Goal: Find contact information: Find contact information

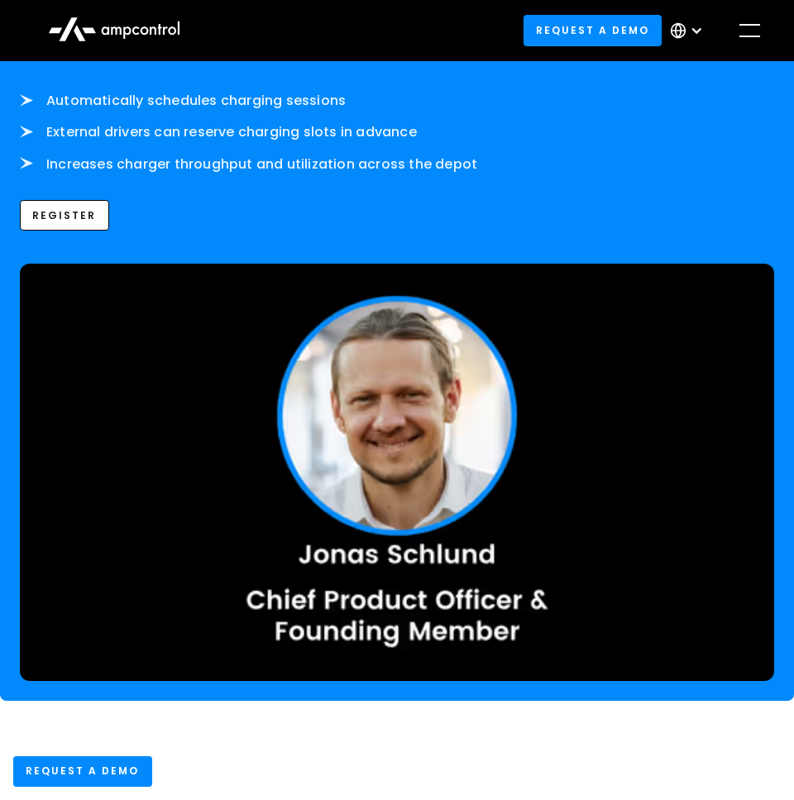
scroll to position [4911, 0]
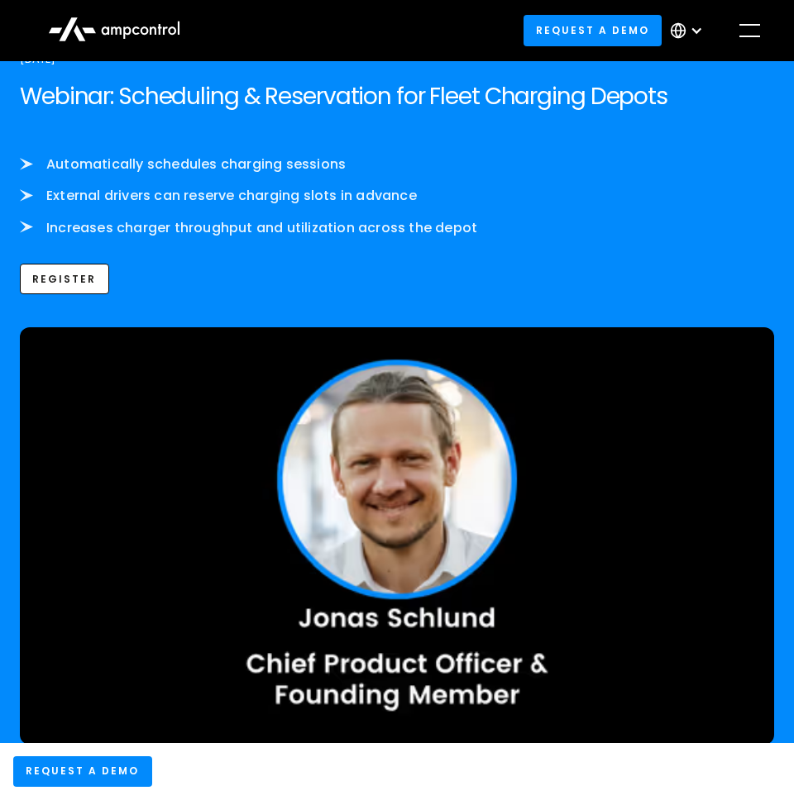
click at [756, 26] on div "menu" at bounding box center [749, 30] width 26 height 26
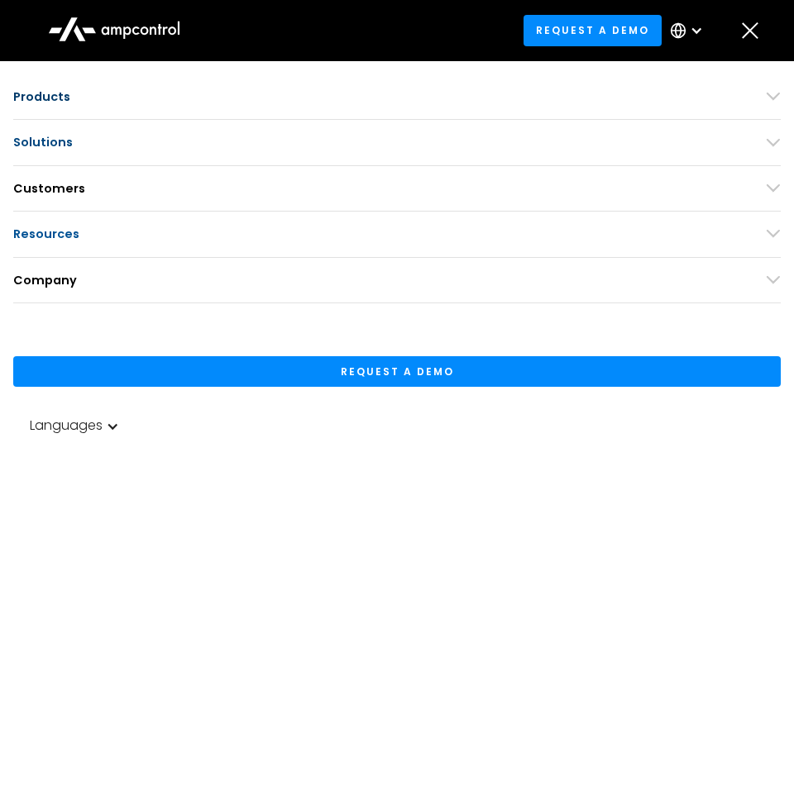
scroll to position [4902, 0]
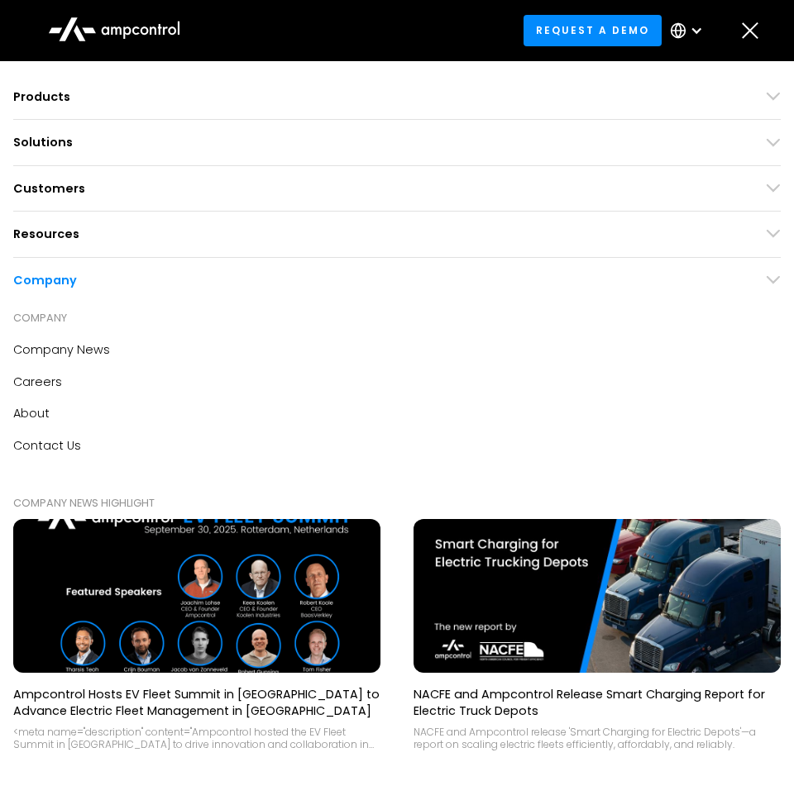
click at [42, 408] on div "About" at bounding box center [31, 413] width 36 height 18
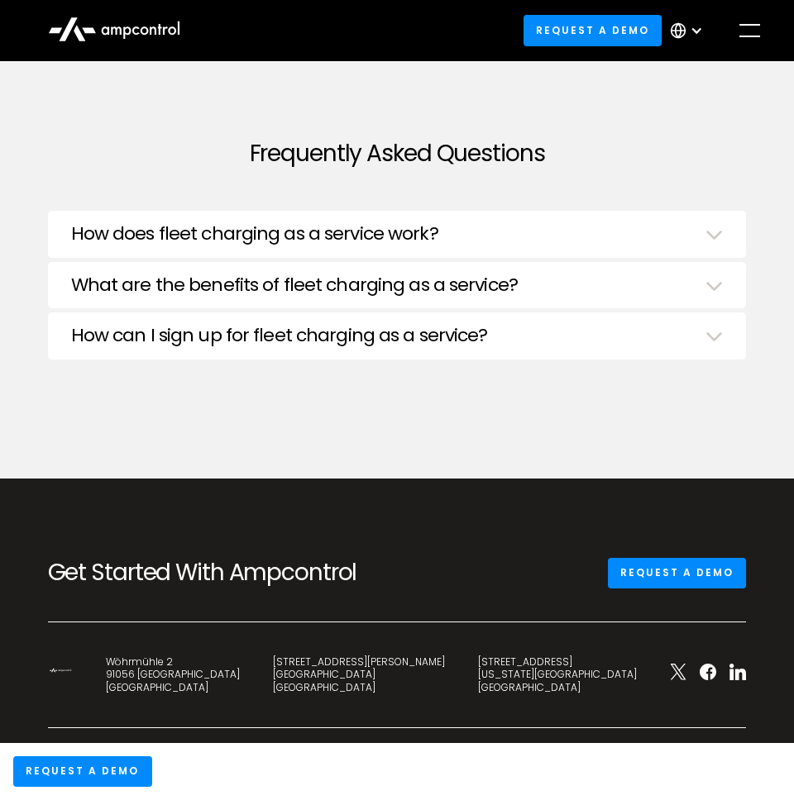
scroll to position [7903, 0]
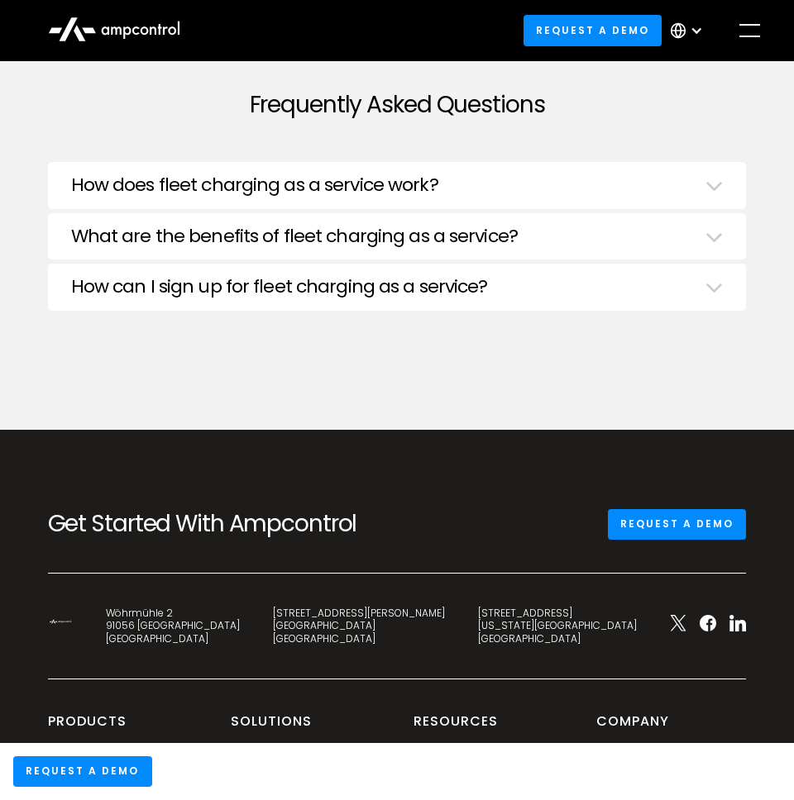
click at [434, 607] on div "[STREET_ADDRESS][PERSON_NAME]" at bounding box center [359, 626] width 172 height 39
drag, startPoint x: 361, startPoint y: 450, endPoint x: 306, endPoint y: 422, distance: 61.4
click at [240, 607] on div "[STREET_ADDRESS]" at bounding box center [173, 626] width 134 height 39
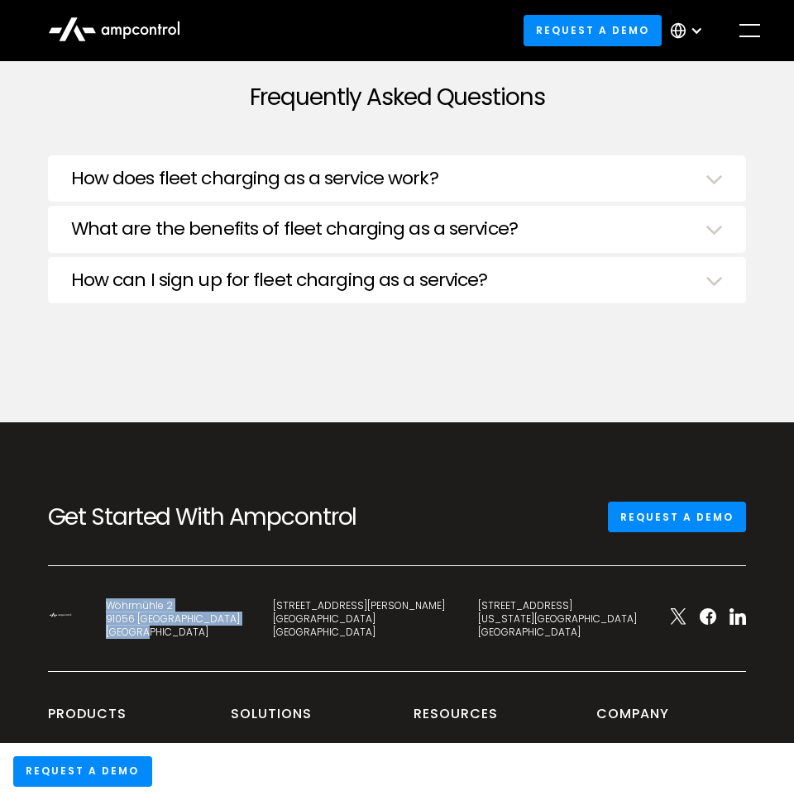
scroll to position [8090, 0]
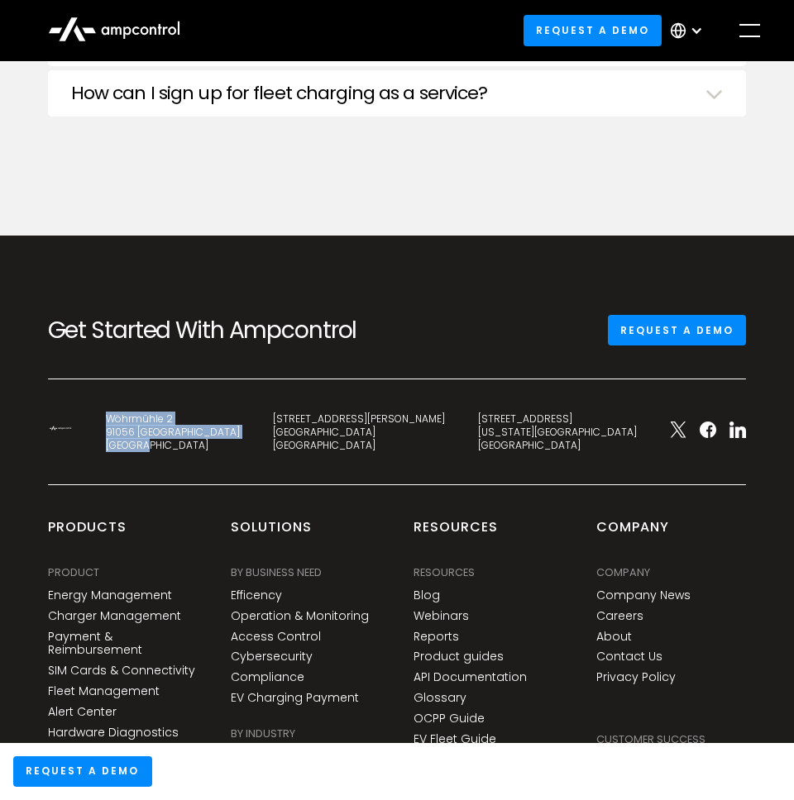
copy div "[STREET_ADDRESS]"
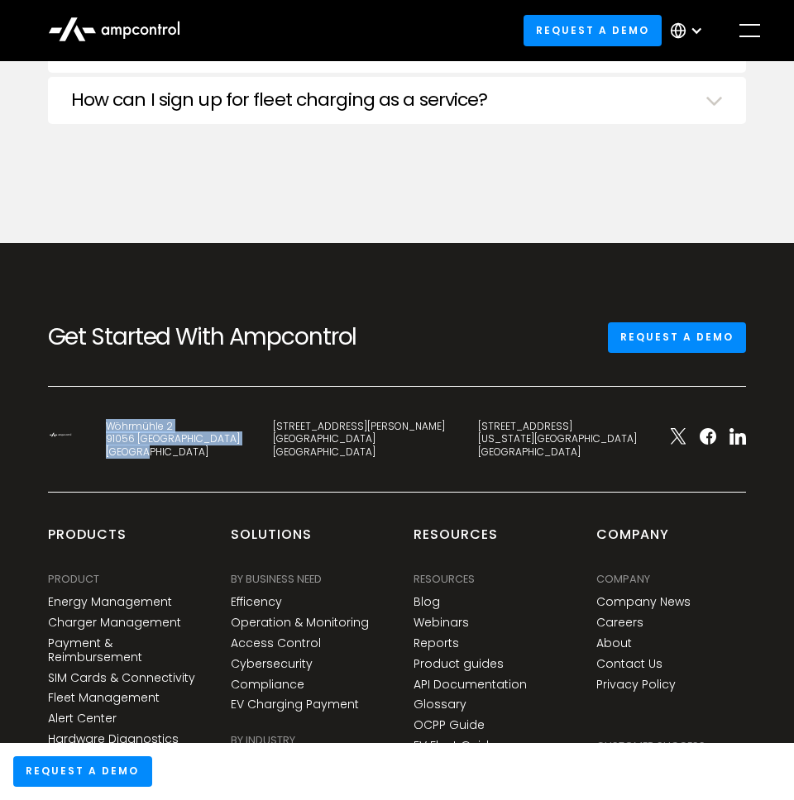
scroll to position [7903, 0]
